Goal: Task Accomplishment & Management: Use online tool/utility

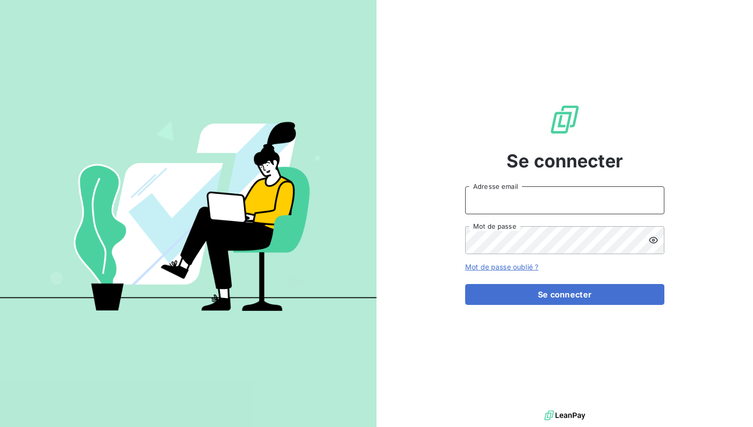
click at [500, 199] on input "Adresse email" at bounding box center [564, 200] width 199 height 28
paste input "equipproguadeloupe"
type input "admin@equipproguadeloupe"
click at [465, 284] on button "Se connecter" at bounding box center [564, 294] width 199 height 21
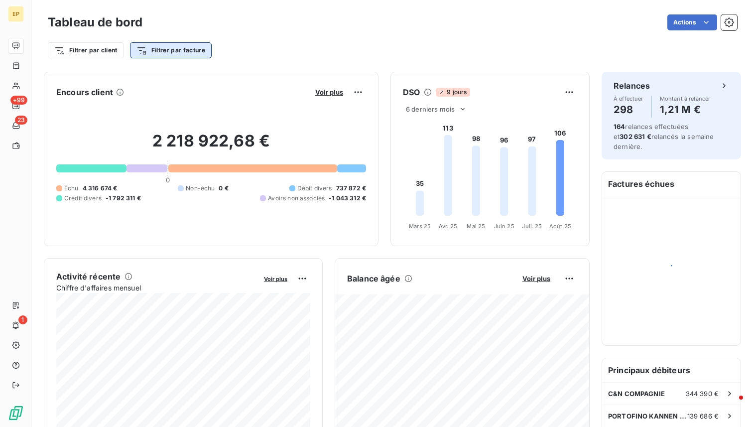
click at [180, 50] on html "EP +99 23 1 Tableau de bord Actions Filtrer par client Filtrer par facture Enco…" at bounding box center [376, 213] width 753 height 427
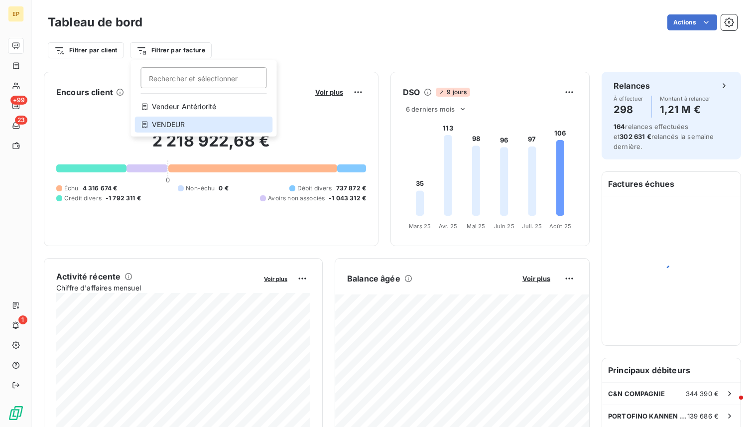
click at [190, 125] on div "VENDEUR" at bounding box center [204, 125] width 138 height 16
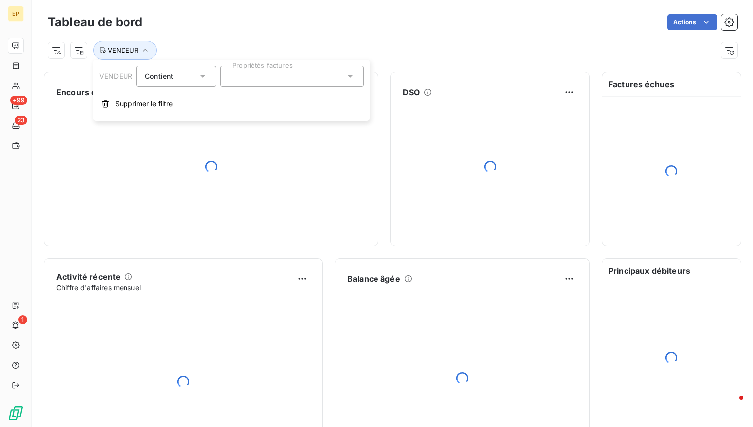
click at [243, 81] on div at bounding box center [291, 76] width 143 height 21
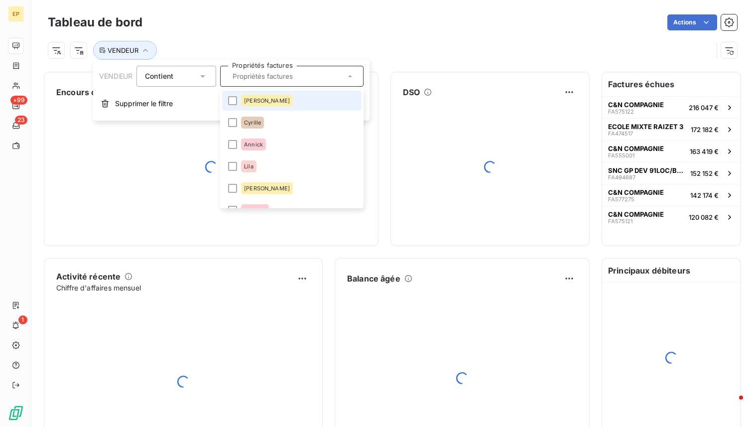
click at [254, 103] on span "Marie" at bounding box center [267, 101] width 46 height 6
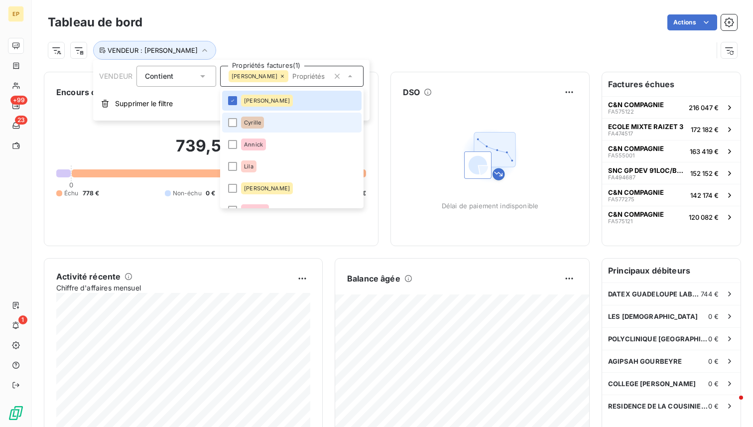
click at [254, 117] on div "Cyrille" at bounding box center [252, 123] width 23 height 12
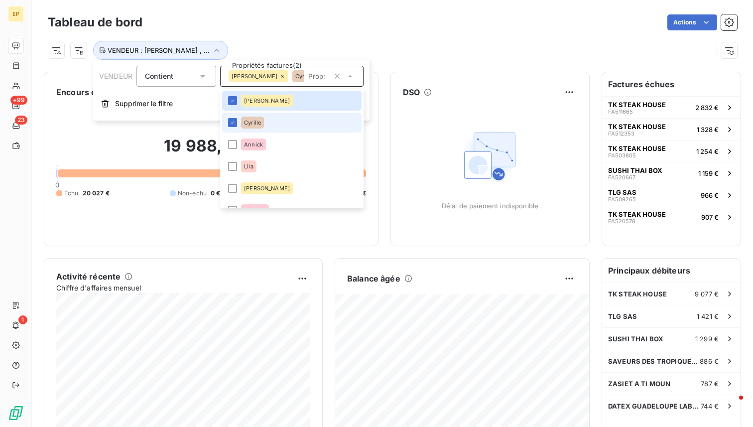
click at [267, 124] on li "Cyrille" at bounding box center [291, 123] width 139 height 20
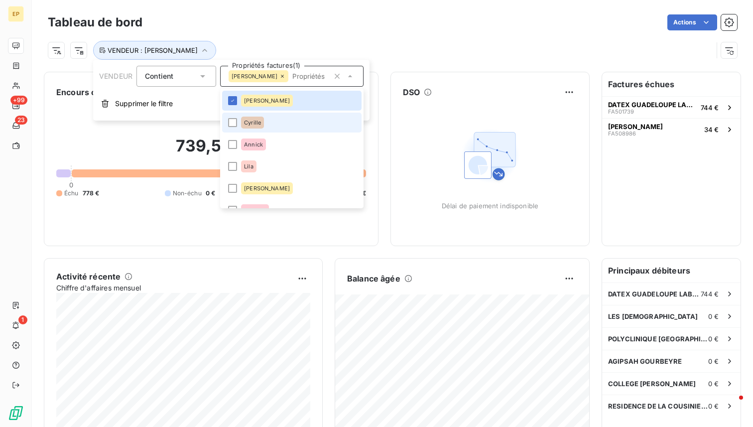
click at [267, 124] on li "Cyrille" at bounding box center [291, 123] width 139 height 20
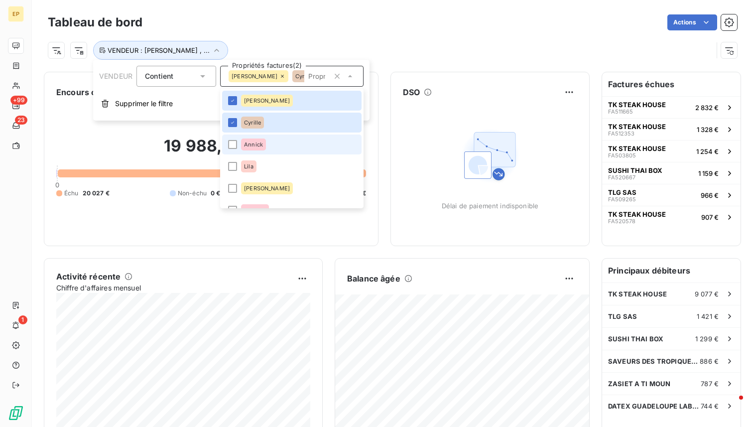
click at [261, 147] on div "Annick" at bounding box center [253, 144] width 25 height 12
click at [291, 39] on div "VENDEUR : Marie , ..." at bounding box center [392, 46] width 689 height 27
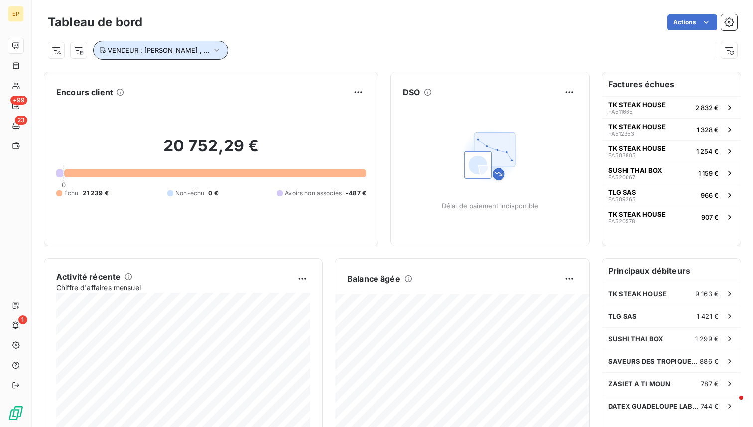
click at [158, 50] on span "VENDEUR : Marie , ..." at bounding box center [159, 50] width 102 height 8
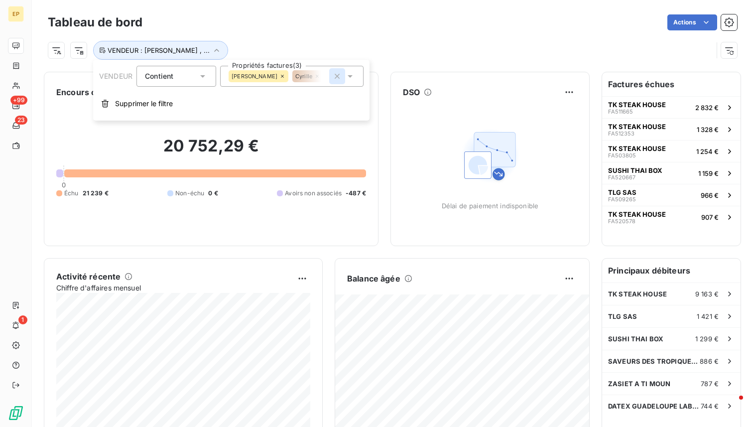
click at [338, 74] on icon "button" at bounding box center [337, 76] width 10 height 10
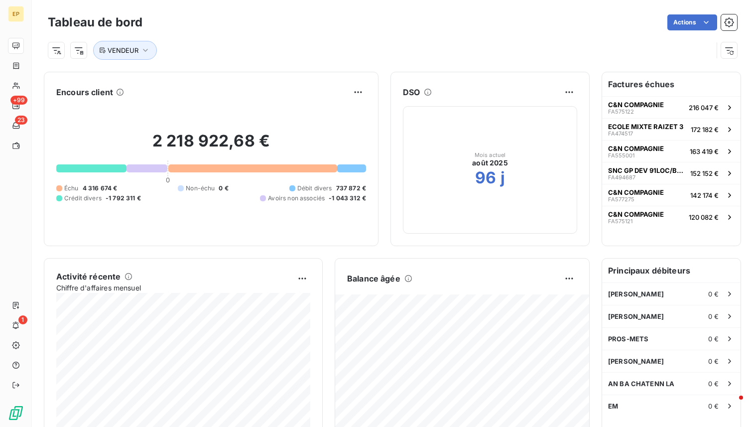
click at [281, 19] on div "Actions" at bounding box center [445, 22] width 583 height 16
